Goal: Information Seeking & Learning: Learn about a topic

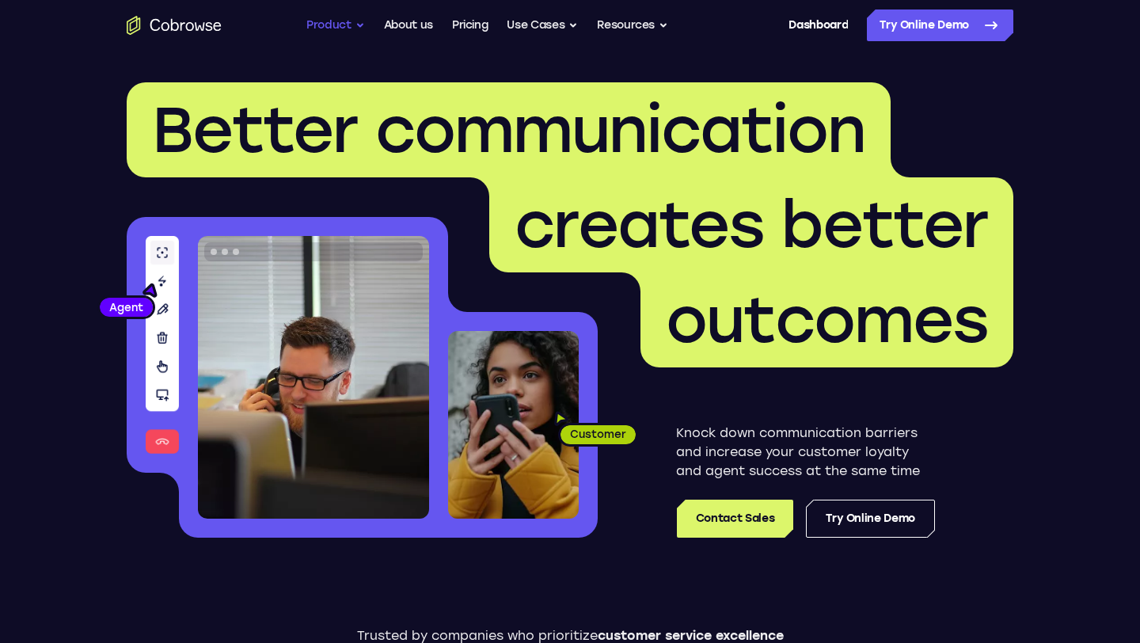
click at [332, 27] on button "Product" at bounding box center [335, 26] width 59 height 32
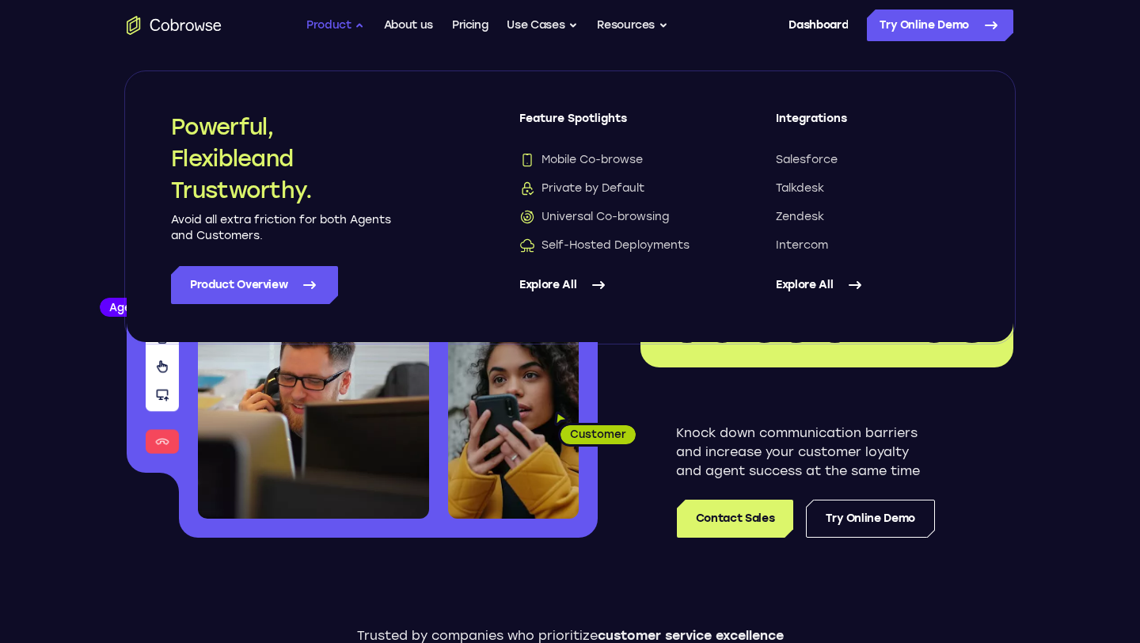
click at [332, 28] on button "Product" at bounding box center [335, 26] width 59 height 32
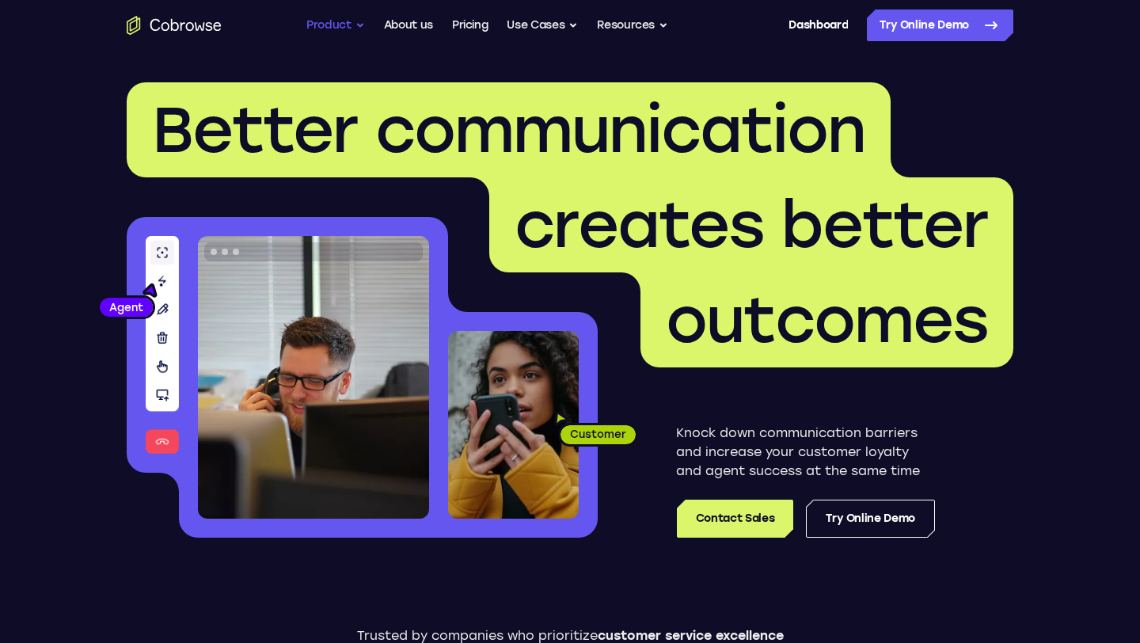
click at [323, 16] on button "Product" at bounding box center [335, 26] width 59 height 32
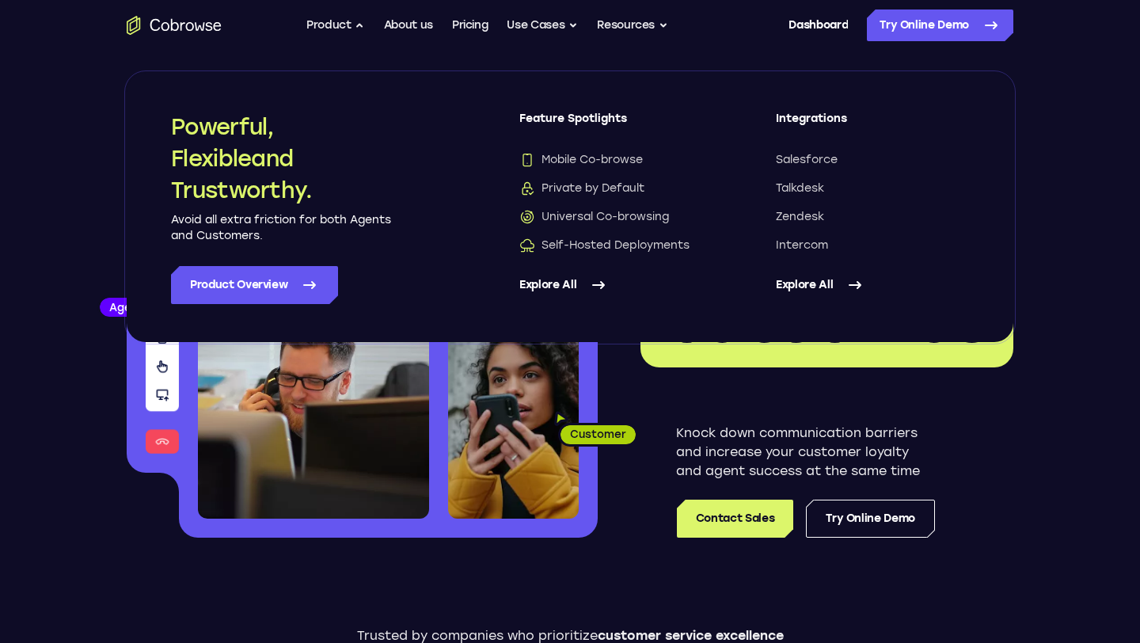
click at [565, 285] on link "Explore All" at bounding box center [615, 285] width 193 height 38
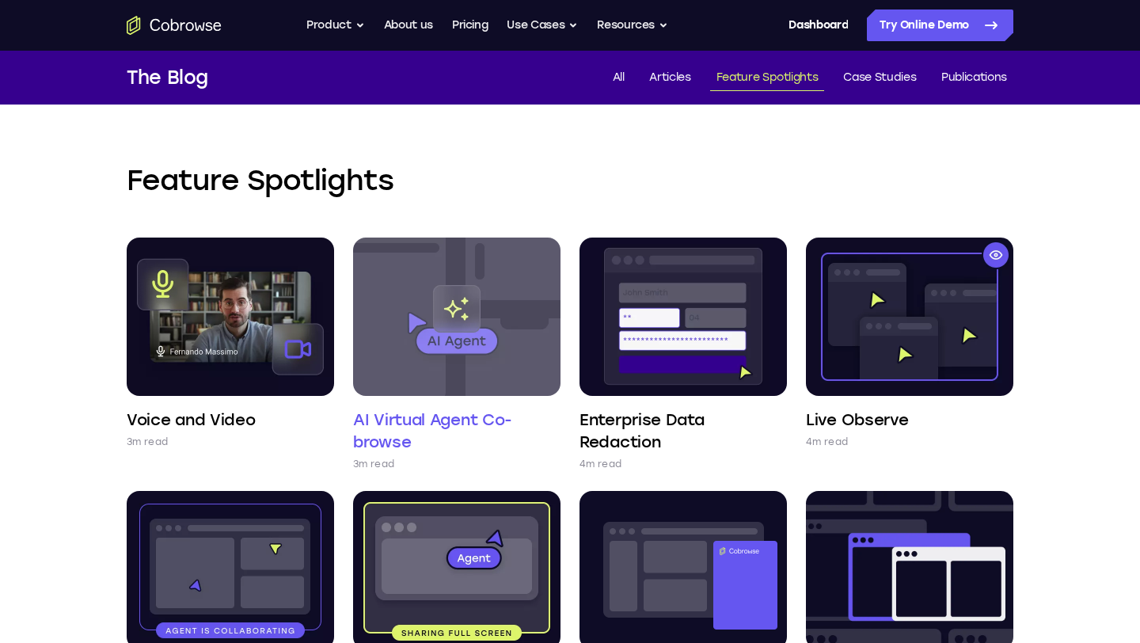
click at [401, 356] on img at bounding box center [456, 317] width 207 height 158
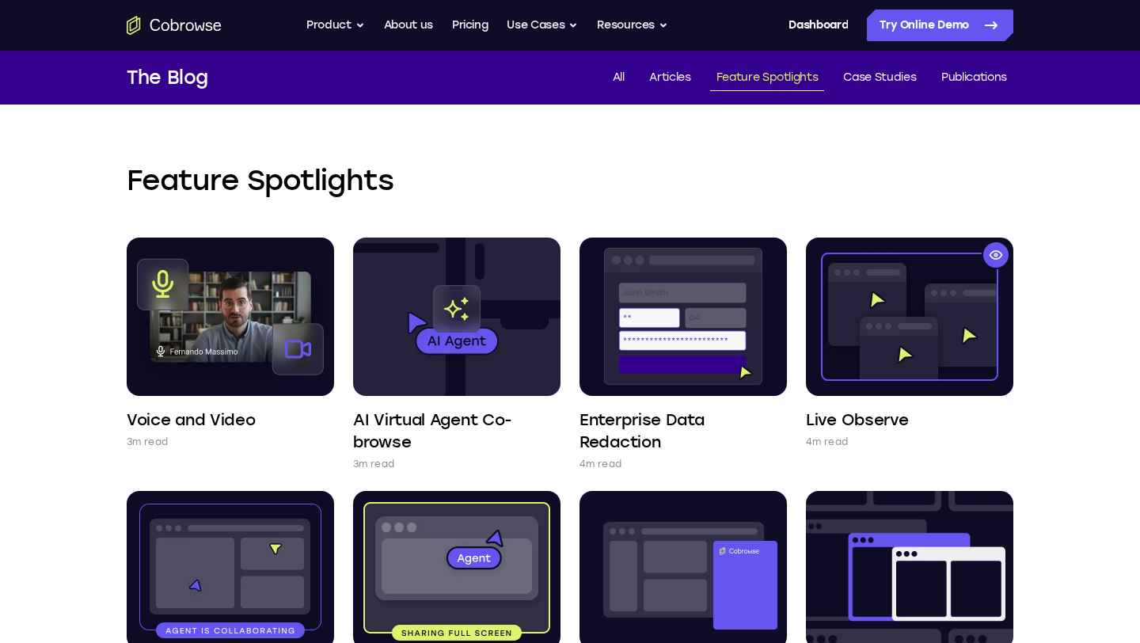
click at [128, 27] on icon "Go to the home page" at bounding box center [174, 25] width 95 height 19
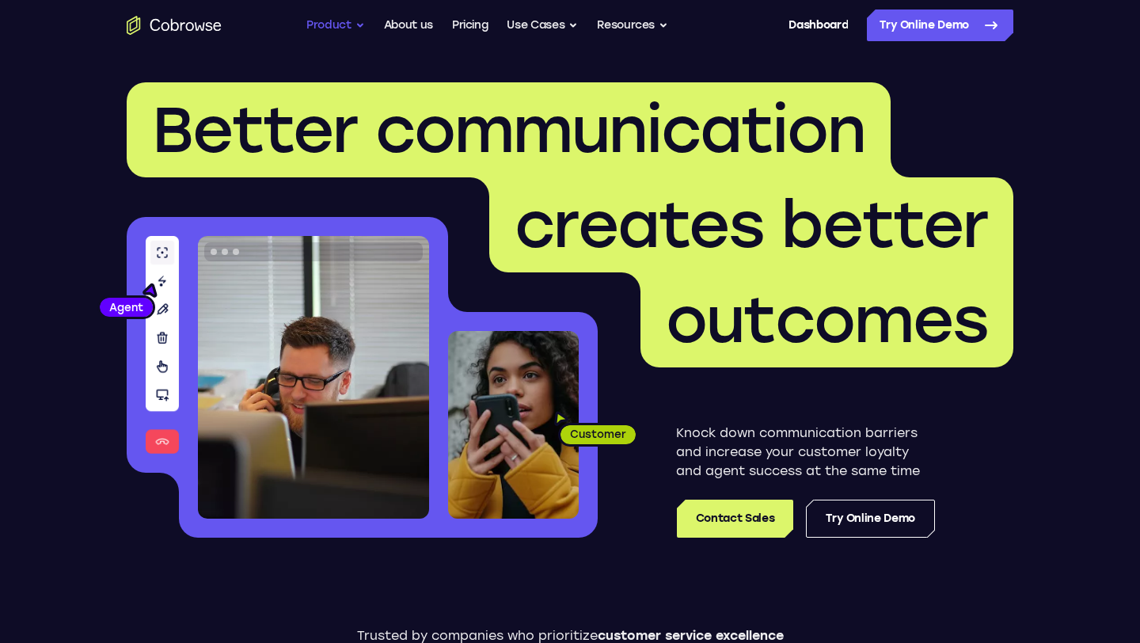
click at [322, 24] on button "Product" at bounding box center [335, 26] width 59 height 32
